Goal: Information Seeking & Learning: Learn about a topic

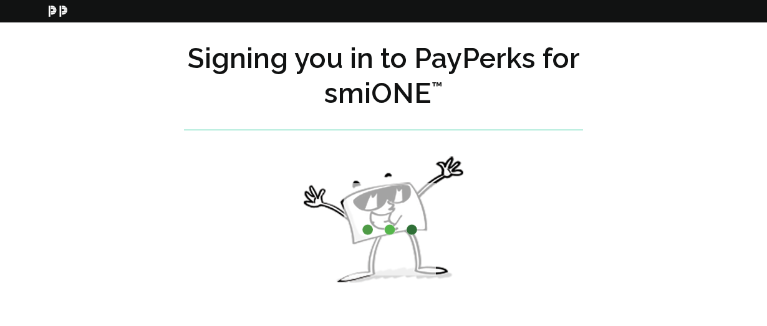
scroll to position [37, 0]
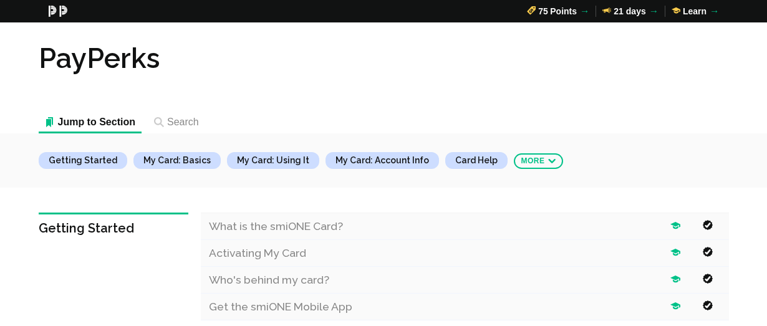
click at [400, 210] on div at bounding box center [383, 200] width 399 height 25
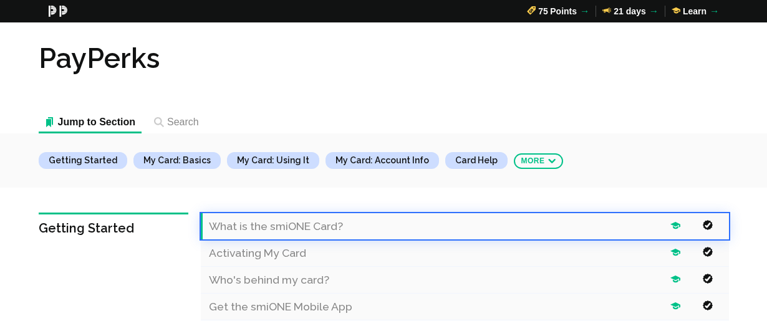
click at [390, 228] on h4 "What is the smiONE Card?" at bounding box center [436, 227] width 455 height 14
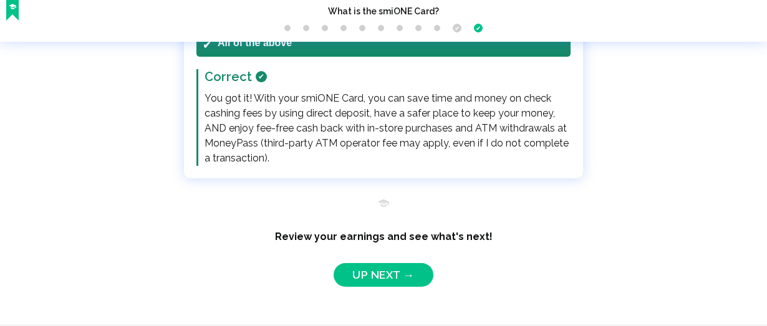
scroll to position [3443, 0]
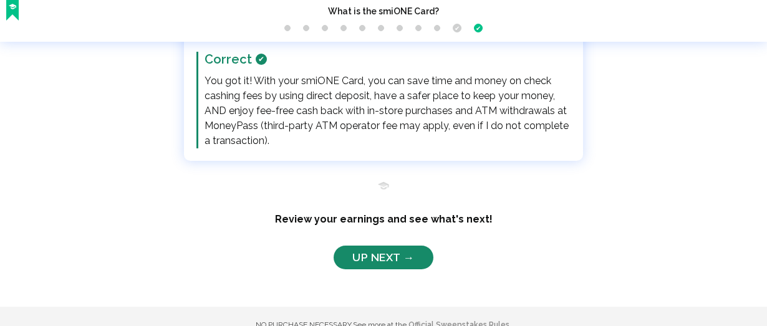
click at [388, 246] on link "Up Next →" at bounding box center [383, 258] width 99 height 24
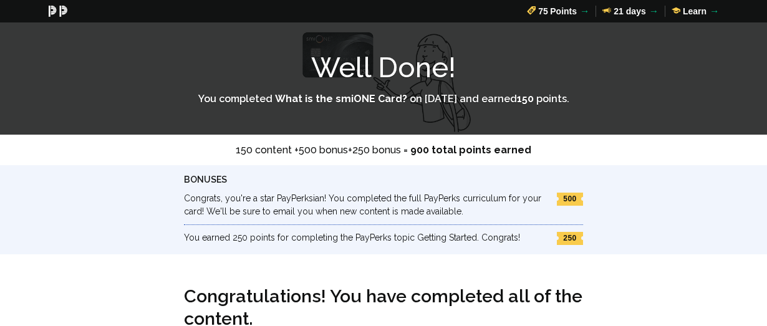
click at [563, 197] on span "500" at bounding box center [570, 200] width 26 height 14
click at [569, 198] on span "500" at bounding box center [570, 200] width 26 height 14
click at [566, 199] on span "500" at bounding box center [570, 200] width 26 height 14
click at [279, 177] on h3 "Bonuses" at bounding box center [383, 180] width 399 height 11
click at [289, 203] on p "Congrats, you're a star PayPerksian! You completed the full PayPerks curriculum…" at bounding box center [367, 205] width 367 height 26
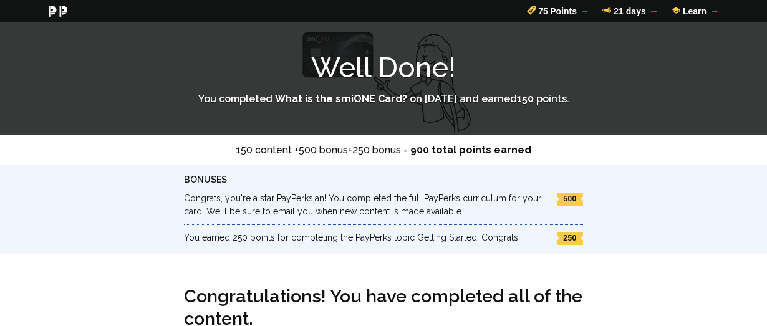
click at [400, 236] on div "You earned 250 points for completing the PayPerks topic Getting Started. Congra…" at bounding box center [383, 235] width 399 height 21
drag, startPoint x: 461, startPoint y: 238, endPoint x: 491, endPoint y: 236, distance: 30.0
click at [472, 236] on p "You earned 250 points for completing the PayPerks topic Getting Started. Congra…" at bounding box center [367, 238] width 367 height 14
click at [579, 234] on span "250" at bounding box center [570, 239] width 26 height 14
click at [568, 234] on span "250" at bounding box center [570, 239] width 26 height 14
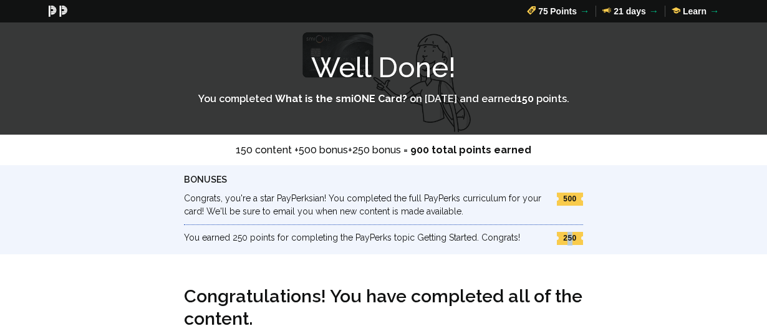
scroll to position [221, 0]
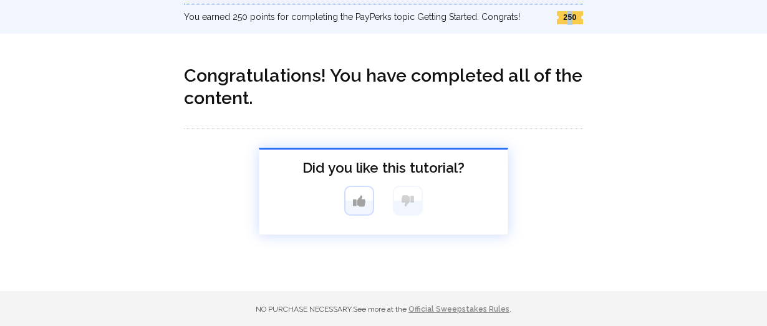
click at [357, 202] on button "Thumbs up" at bounding box center [359, 201] width 30 height 30
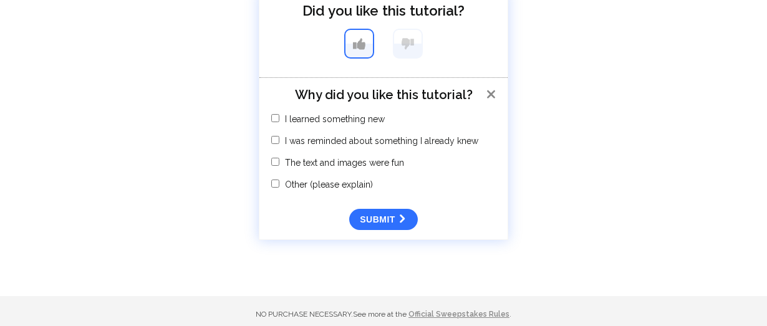
scroll to position [383, 0]
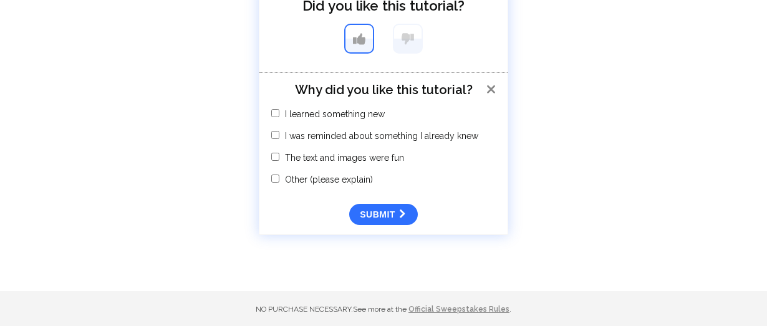
click at [278, 109] on input "I learned something new" at bounding box center [275, 113] width 8 height 8
checkbox input "true"
click at [387, 210] on span "submit →" at bounding box center [383, 215] width 47 height 10
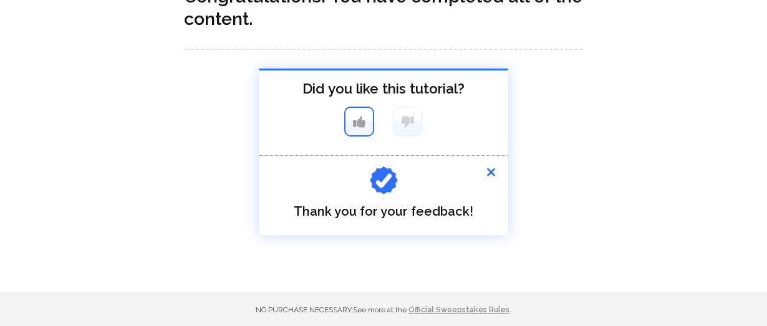
click at [494, 168] on b "✕" at bounding box center [490, 172] width 7 height 8
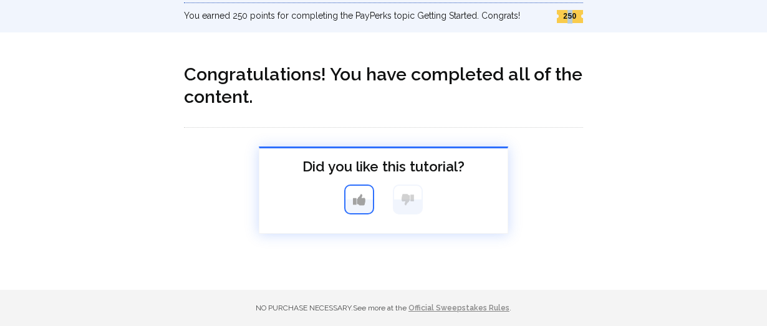
scroll to position [221, 0]
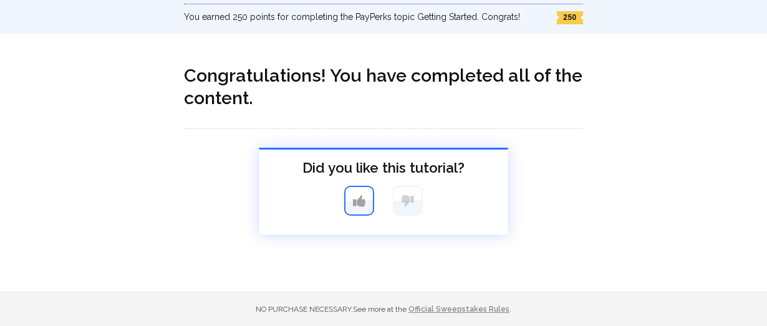
click at [362, 211] on div "Did you like this tutorial?" at bounding box center [383, 192] width 248 height 85
